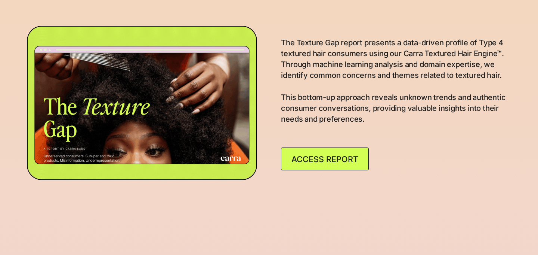
scroll to position [625, 0]
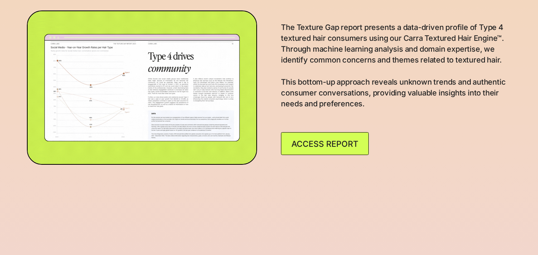
click at [347, 155] on link "ACCESS REPORT" at bounding box center [325, 143] width 88 height 23
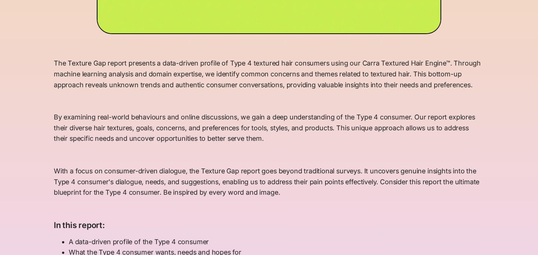
scroll to position [302, 0]
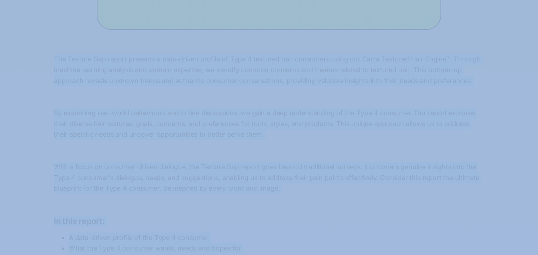
drag, startPoint x: 53, startPoint y: 61, endPoint x: 323, endPoint y: 61, distance: 270.3
click at [411, 59] on body "Gift cards Blog Reviews Carra Labs Texture Gap Texture Perspectives Podcast Abo…" at bounding box center [269, 157] width 538 height 919
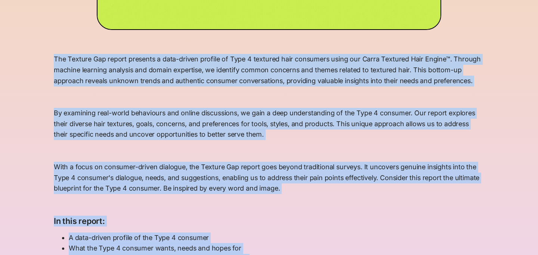
click at [275, 86] on p "The Texture Gap report presents a data-driven profile of Type 4 textured hair c…" at bounding box center [269, 70] width 431 height 32
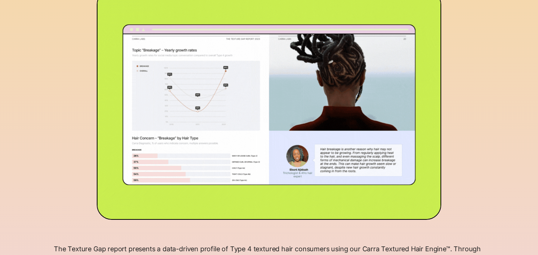
scroll to position [50, 0]
